Goal: Task Accomplishment & Management: Manage account settings

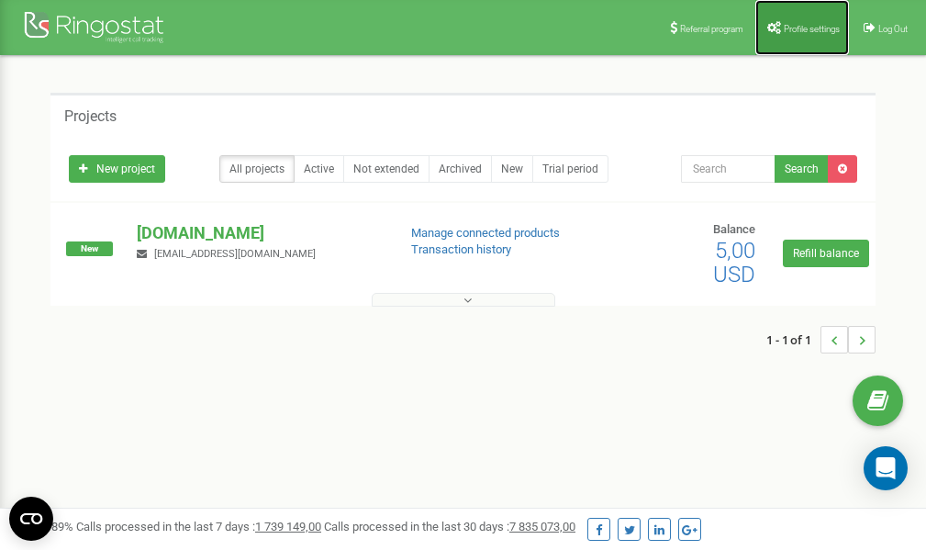
click at [791, 26] on span "Profile settings" at bounding box center [812, 29] width 56 height 10
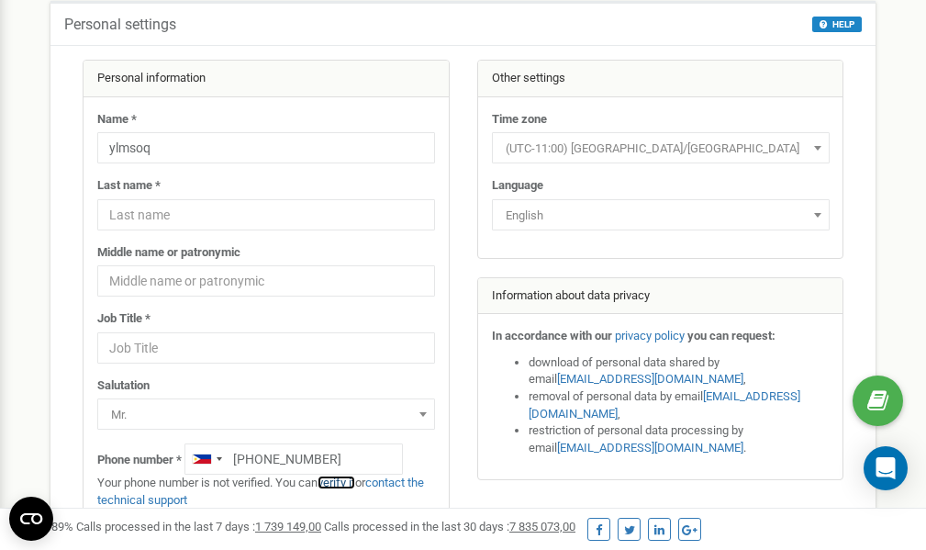
click at [343, 483] on link "verify it" at bounding box center [337, 483] width 38 height 14
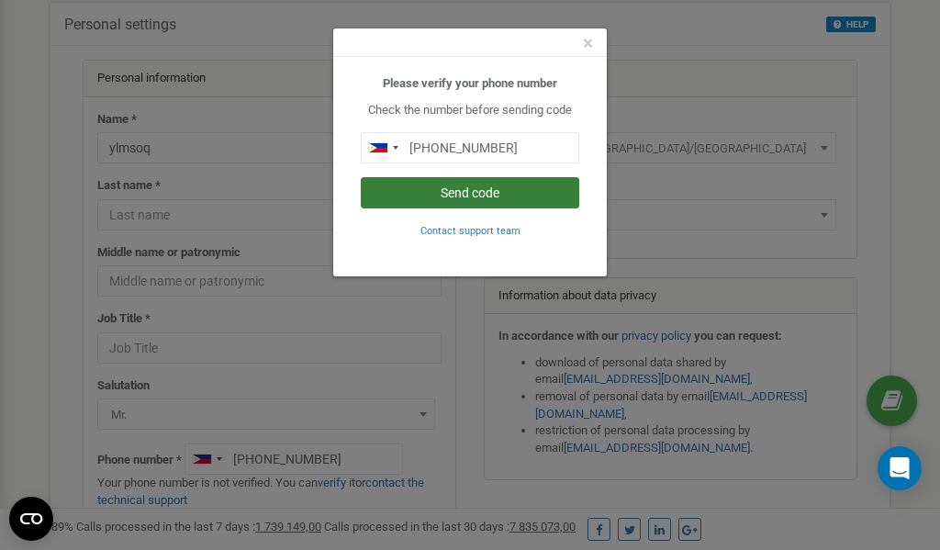
click at [496, 193] on button "Send code" at bounding box center [470, 192] width 219 height 31
